Goal: Information Seeking & Learning: Learn about a topic

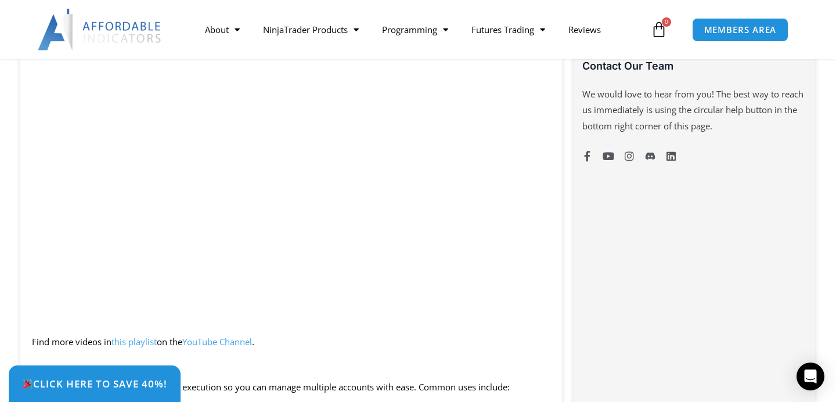
scroll to position [869, 0]
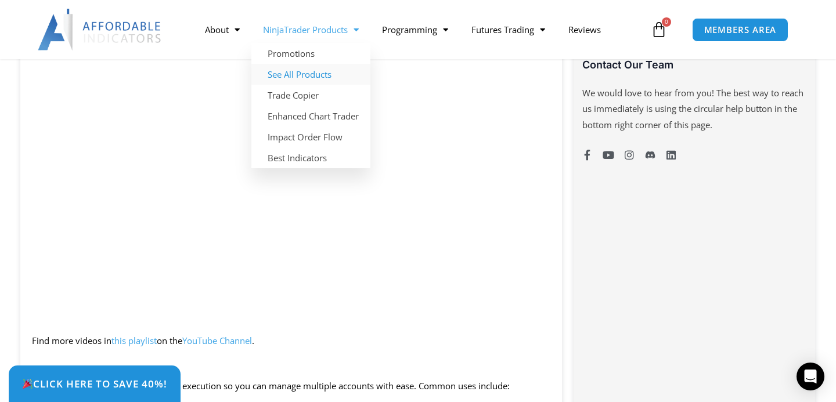
click at [309, 75] on link "See All Products" at bounding box center [310, 74] width 119 height 21
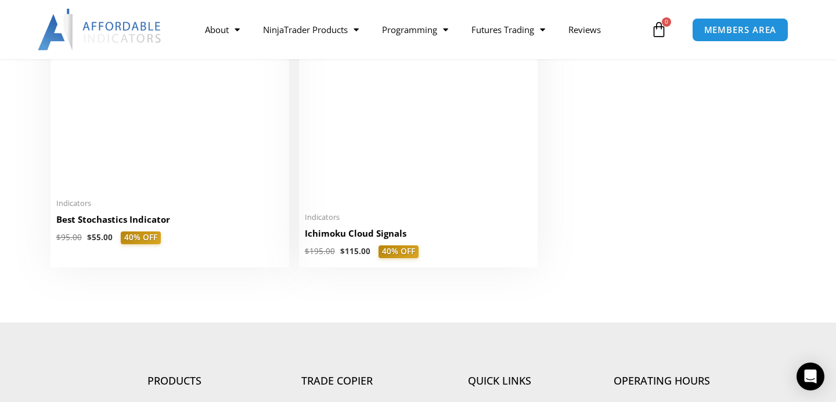
scroll to position [2762, 0]
